Goal: Task Accomplishment & Management: Manage account settings

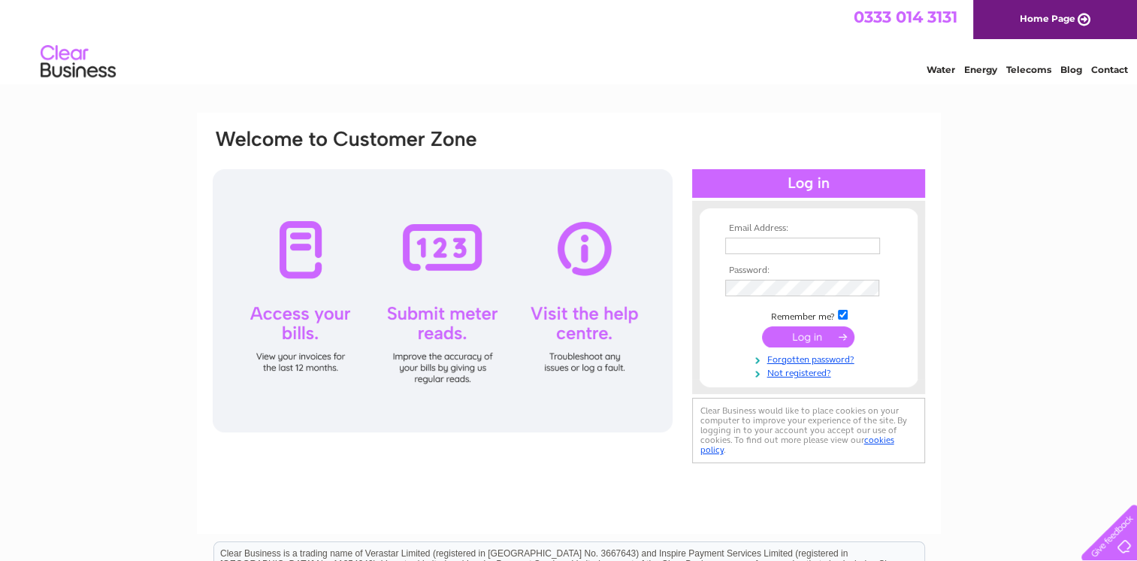
click at [772, 248] on input "text" at bounding box center [802, 246] width 155 height 17
type input "alexa.mcknight@border-travel.co.uk"
click at [829, 335] on input "submit" at bounding box center [808, 337] width 92 height 21
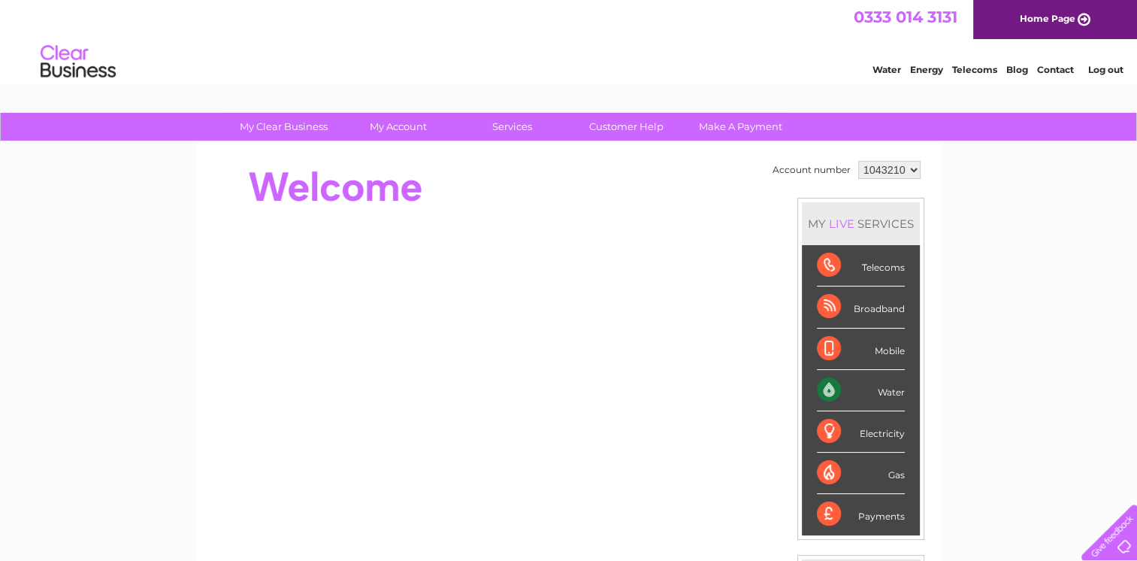
click at [825, 386] on div "Water" at bounding box center [861, 390] width 88 height 41
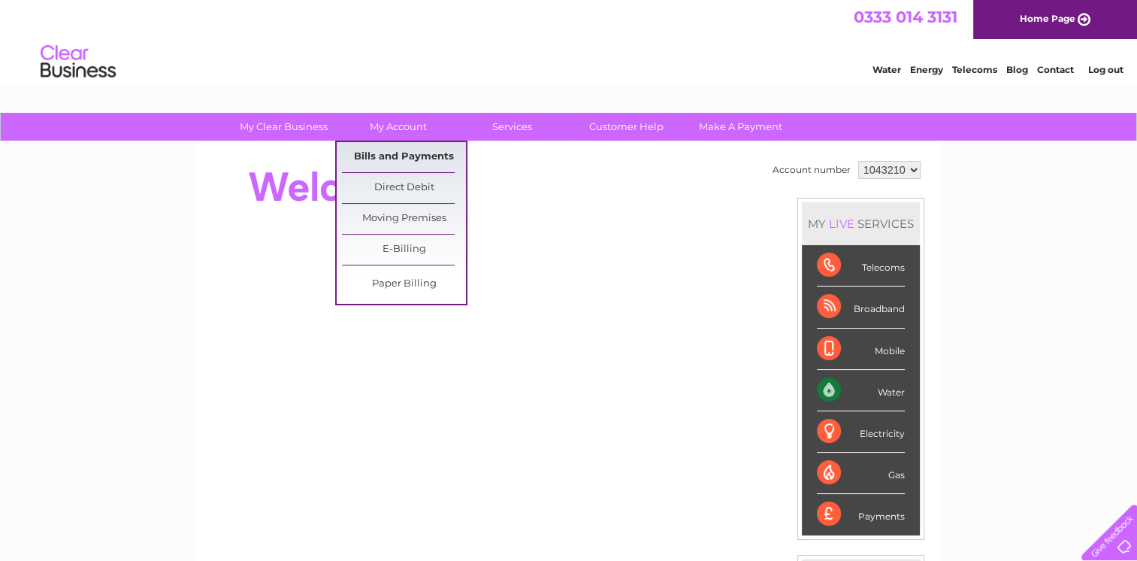
click at [392, 152] on link "Bills and Payments" at bounding box center [404, 157] width 124 height 30
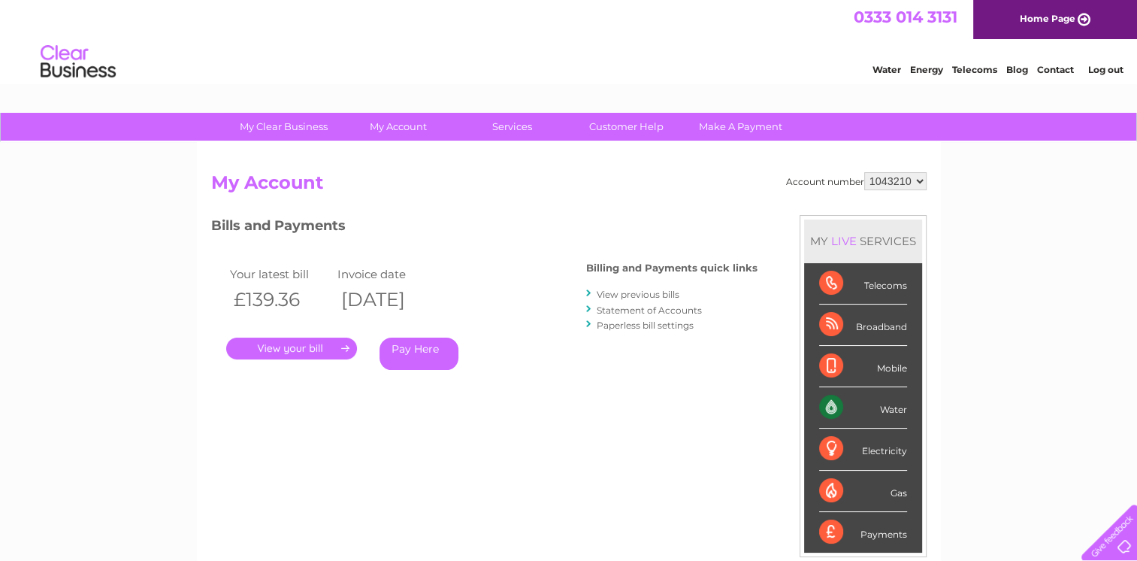
click at [301, 349] on link "." at bounding box center [291, 348] width 131 height 22
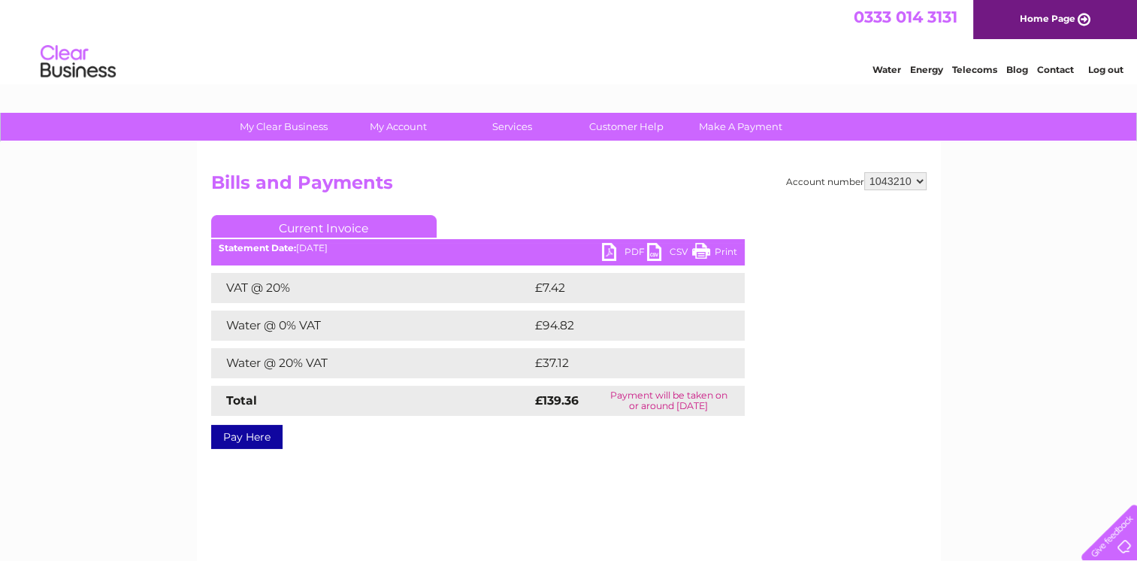
click at [610, 257] on link "PDF" at bounding box center [624, 254] width 45 height 22
